Goal: Understand process/instructions

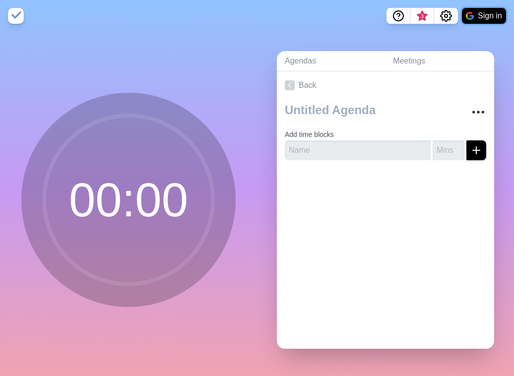
click at [484, 11] on button "Sign in" at bounding box center [484, 16] width 44 height 16
click at [310, 65] on link "Agendas" at bounding box center [331, 61] width 108 height 20
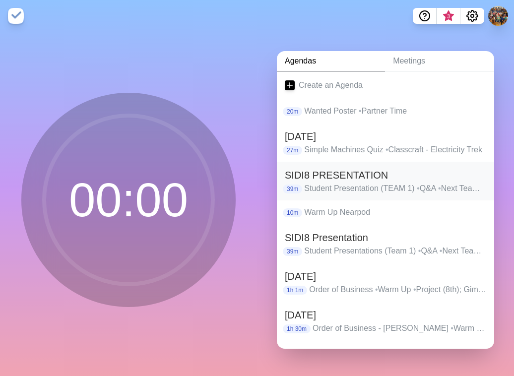
click at [353, 168] on h2 "SIDI8 PRESENTATION" at bounding box center [386, 175] width 202 height 15
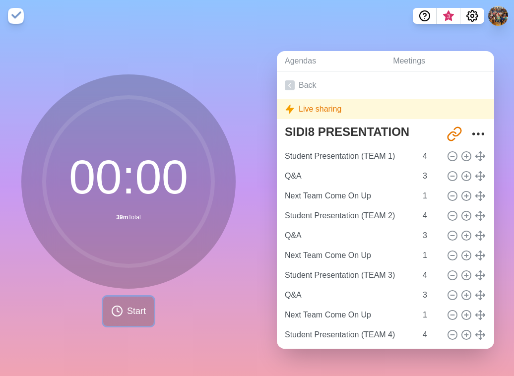
click at [133, 309] on span "Start" at bounding box center [136, 311] width 19 height 13
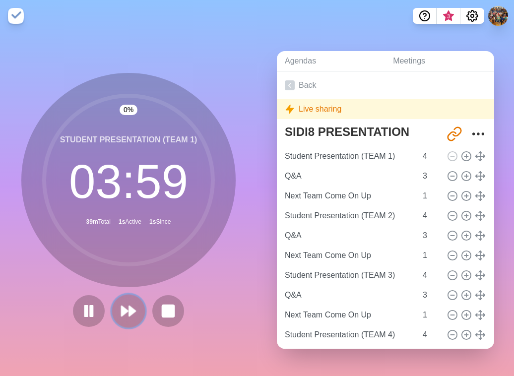
click at [122, 309] on polygon at bounding box center [125, 311] width 6 height 10
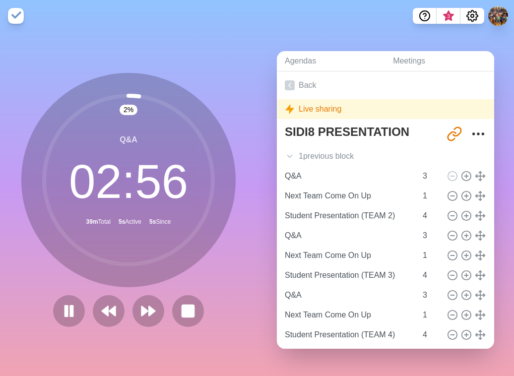
click at [161, 306] on div at bounding box center [128, 311] width 159 height 32
click at [141, 306] on polygon at bounding box center [144, 311] width 6 height 10
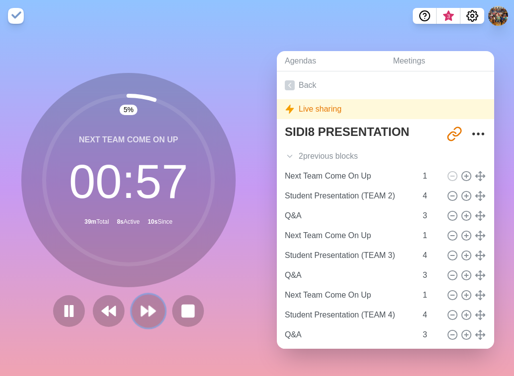
click at [141, 306] on polygon at bounding box center [144, 311] width 6 height 10
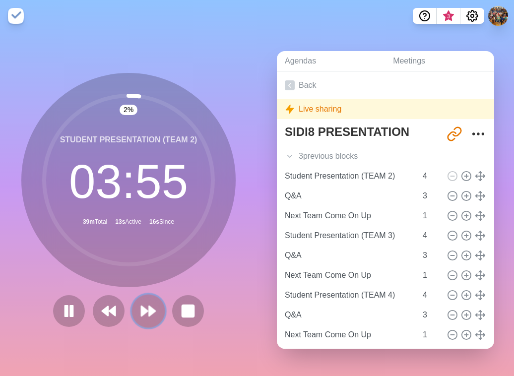
click at [141, 306] on polygon at bounding box center [144, 311] width 6 height 10
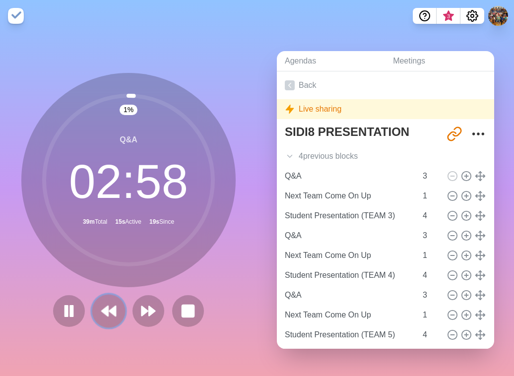
click at [111, 309] on polygon at bounding box center [112, 311] width 6 height 10
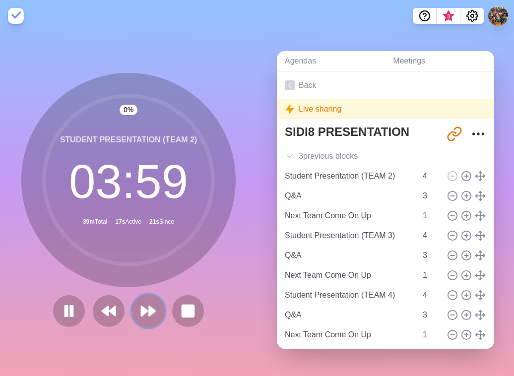
click at [133, 303] on button at bounding box center [148, 310] width 33 height 33
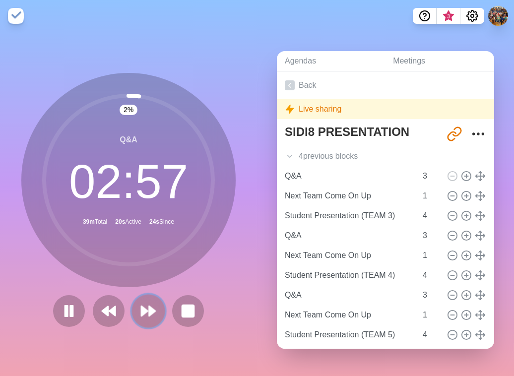
click at [133, 303] on button at bounding box center [148, 310] width 33 height 33
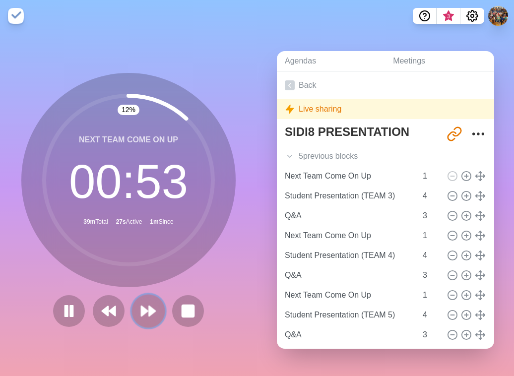
click at [133, 303] on button at bounding box center [148, 310] width 33 height 33
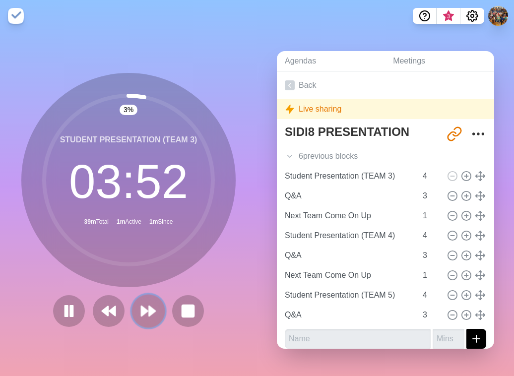
click at [133, 303] on button at bounding box center [148, 310] width 33 height 33
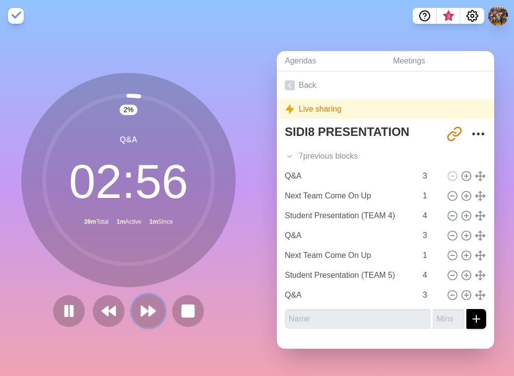
click at [133, 303] on button at bounding box center [148, 310] width 33 height 33
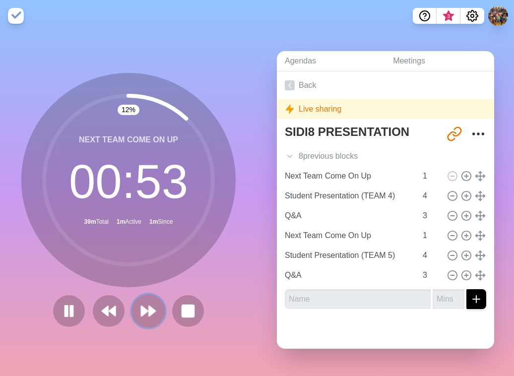
click at [133, 303] on button at bounding box center [148, 310] width 33 height 33
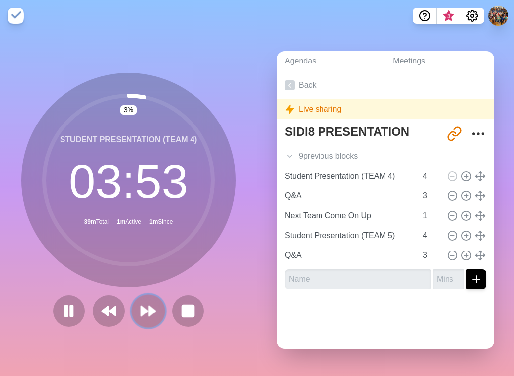
click at [133, 303] on button at bounding box center [148, 310] width 33 height 33
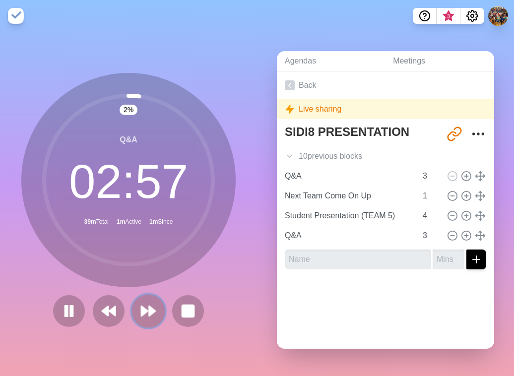
click at [133, 303] on button at bounding box center [148, 310] width 33 height 33
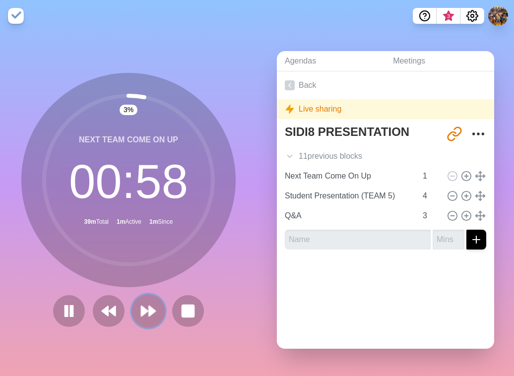
click at [133, 303] on button at bounding box center [148, 310] width 33 height 33
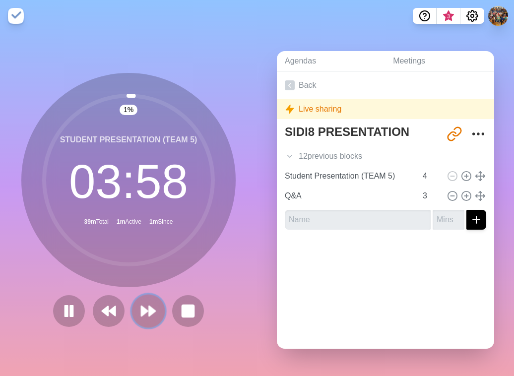
click at [133, 303] on button at bounding box center [148, 310] width 33 height 33
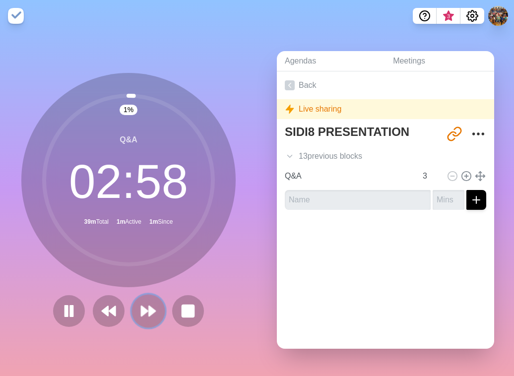
click at [133, 303] on button at bounding box center [148, 310] width 33 height 33
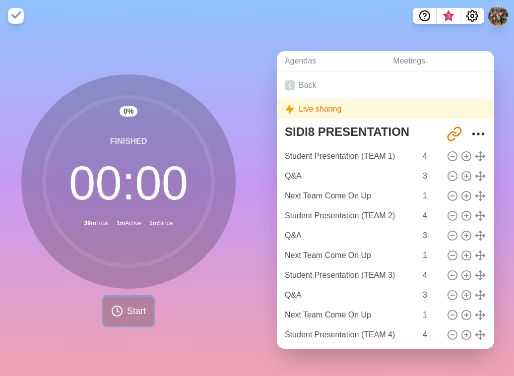
click at [136, 305] on span "Start" at bounding box center [136, 311] width 19 height 13
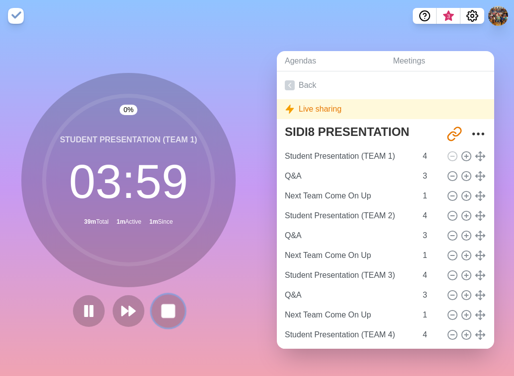
click at [169, 305] on rect at bounding box center [168, 311] width 12 height 12
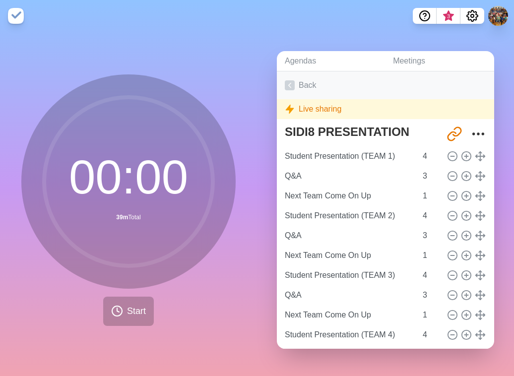
click at [304, 83] on link "Back" at bounding box center [385, 85] width 217 height 28
